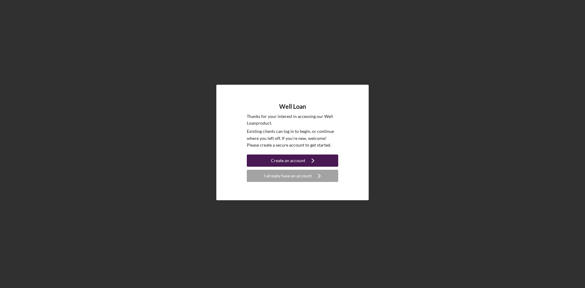
click at [272, 162] on div "Create an account" at bounding box center [288, 160] width 34 height 12
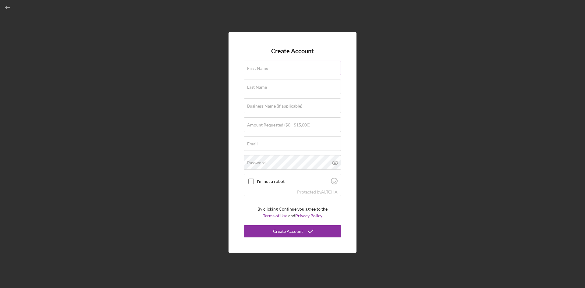
click at [266, 69] on label "First Name" at bounding box center [257, 68] width 21 height 5
click at [266, 69] on input "First Name" at bounding box center [292, 68] width 97 height 15
